Goal: Contribute content

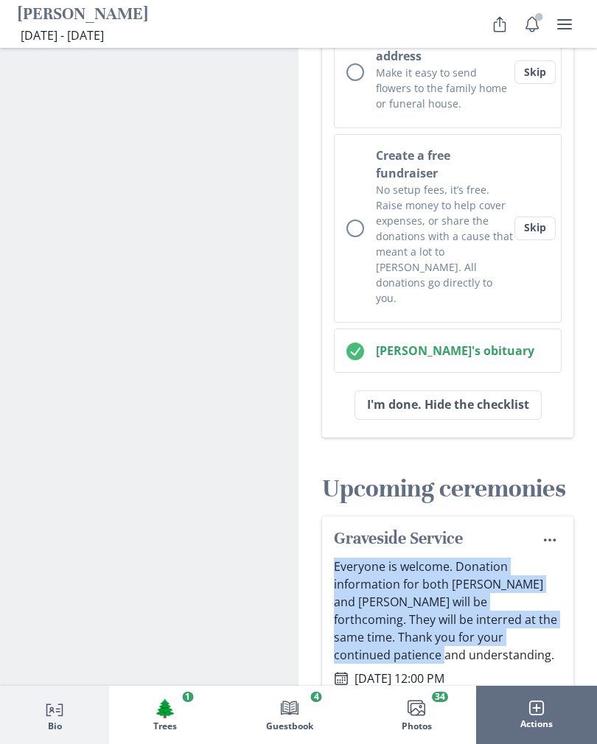
scroll to position [661, 0]
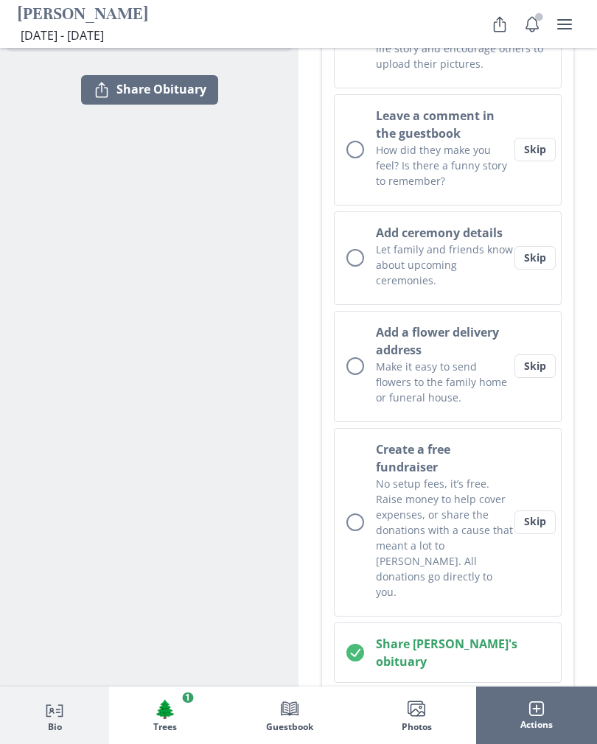
scroll to position [508, 0]
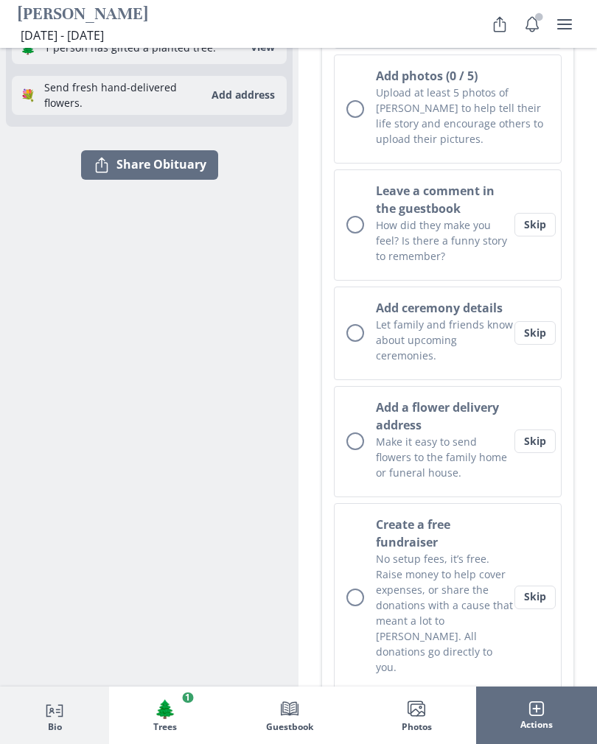
click at [360, 324] on div "Unchecked circle" at bounding box center [355, 333] width 18 height 18
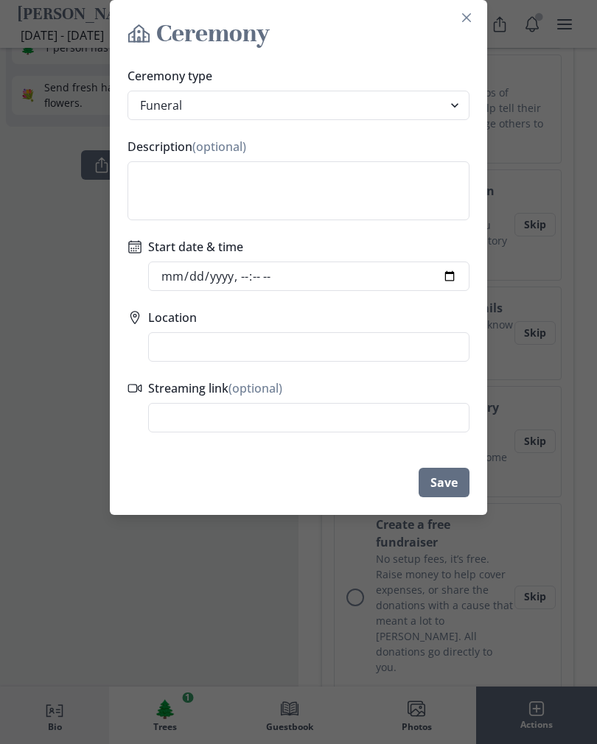
click at [201, 179] on textarea "Description (optional)" at bounding box center [298, 190] width 342 height 59
click at [189, 177] on textarea "Description (optional)" at bounding box center [298, 190] width 342 height 59
paste textarea "Everyone is welcome. Donation information for both [PERSON_NAME] and [PERSON_NA…"
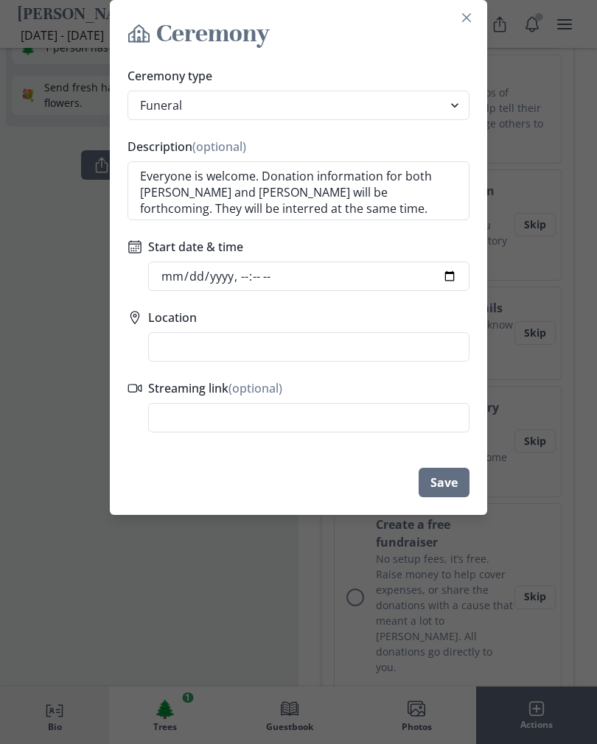
scroll to position [13, 0]
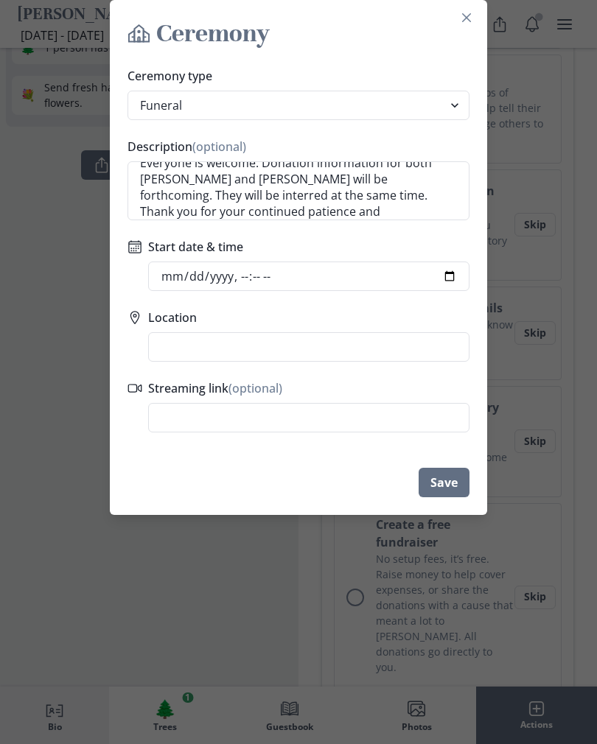
type textarea "Everyone is welcome. Donation information for both [PERSON_NAME] and [PERSON_NA…"
click at [447, 102] on select "Funeral Graveside Service Viewing Service Visitation Service Memorial Service C…" at bounding box center [298, 105] width 342 height 29
select select "graveside_service"
click at [449, 106] on select "Funeral Graveside Service Viewing Service Visitation Service Memorial Service C…" at bounding box center [298, 105] width 342 height 29
click at [254, 274] on input "Start date & time" at bounding box center [308, 276] width 321 height 29
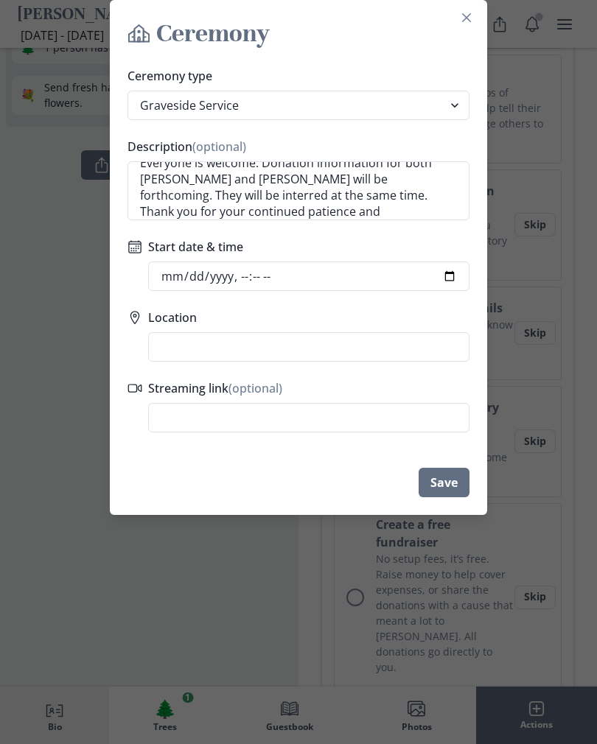
type input "[DATE]T12:00"
click at [326, 345] on input "Location" at bounding box center [308, 346] width 321 height 29
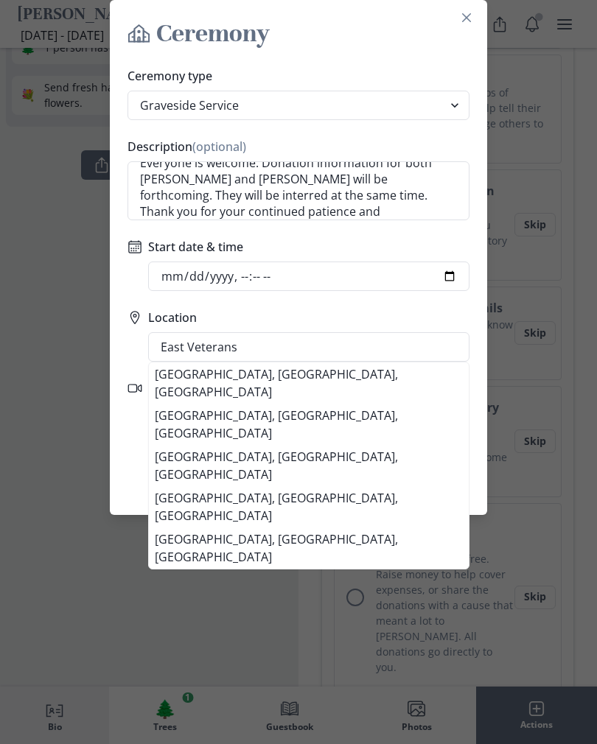
type input "East Veterans"
click at [60, 486] on div "Ceremony Ceremony type Funeral Graveside Service Viewing Service Visitation Ser…" at bounding box center [298, 372] width 597 height 744
